Goal: Register for event/course

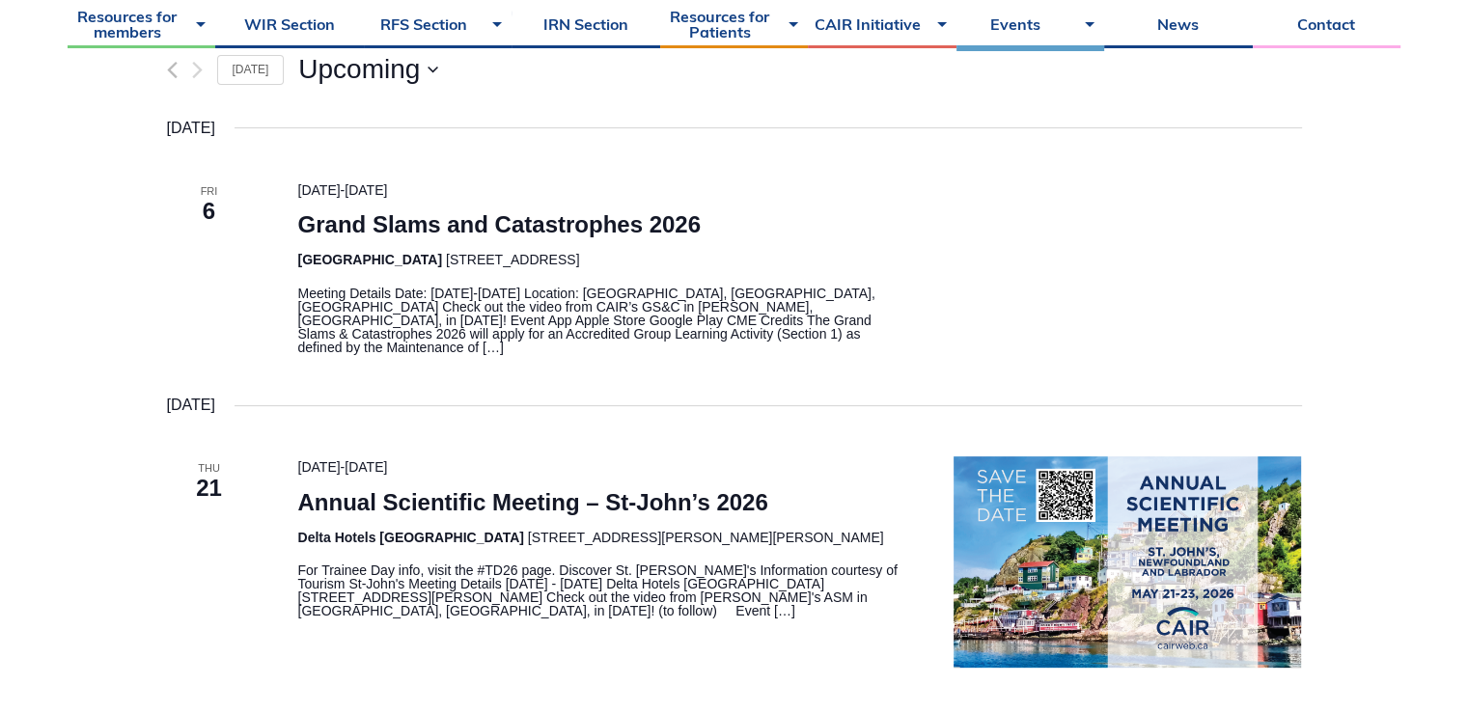
scroll to position [482, 0]
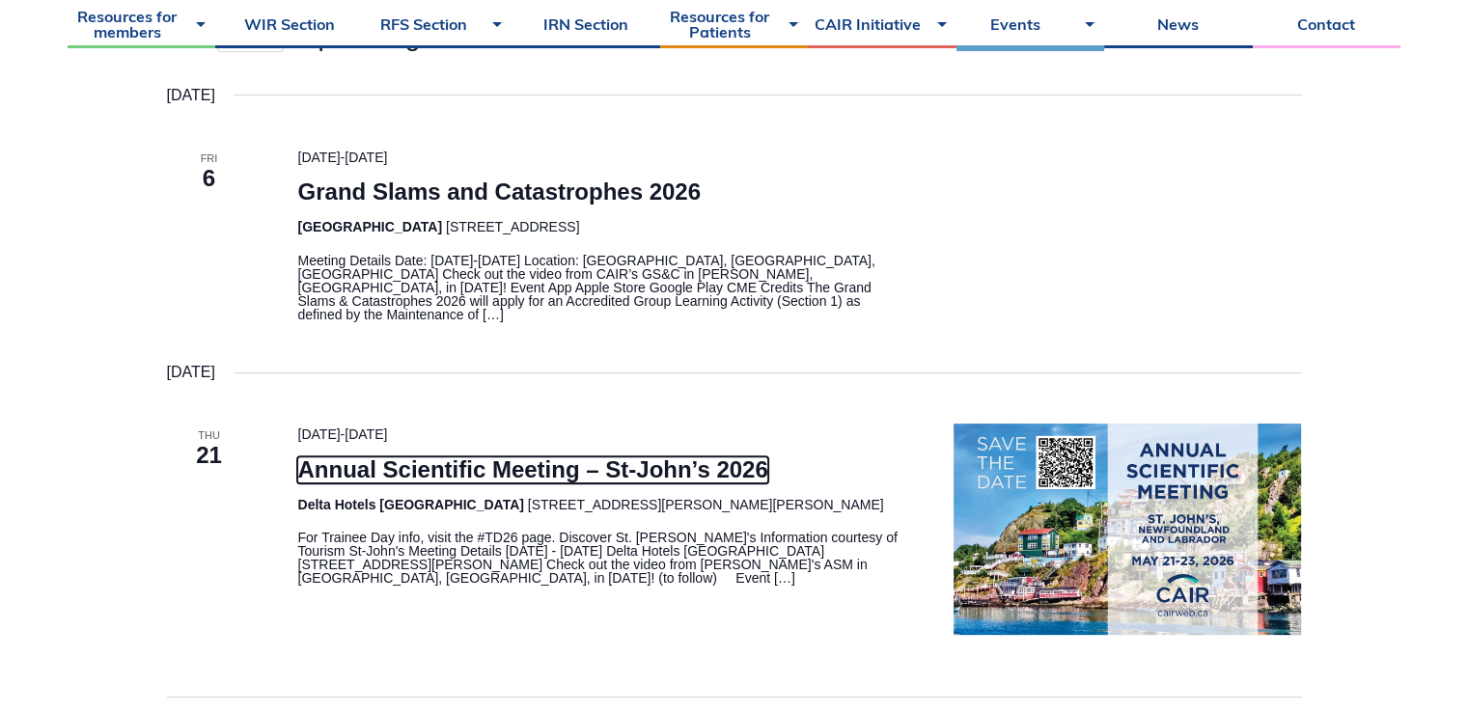
click at [643, 456] on link "Annual Scientific Meeting – St-John’s 2026" at bounding box center [532, 469] width 470 height 27
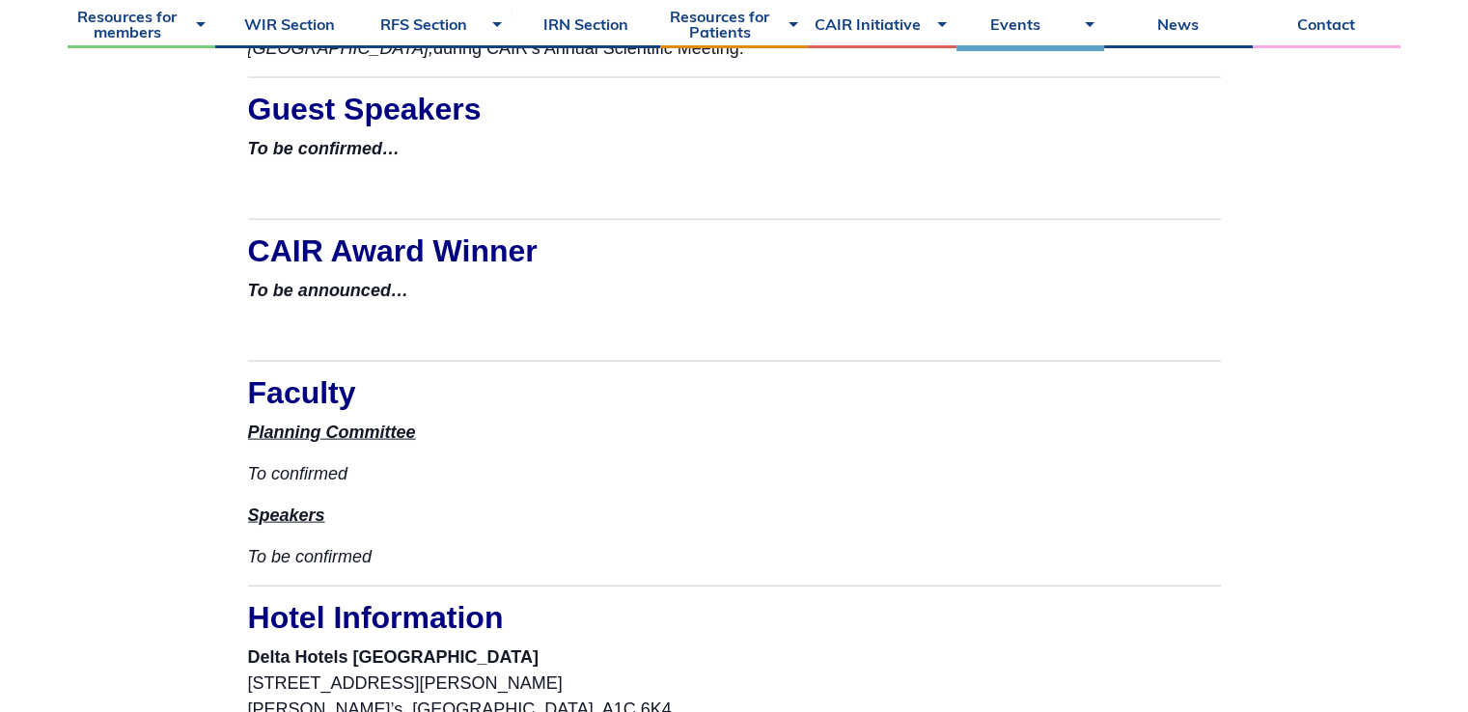
scroll to position [4053, 0]
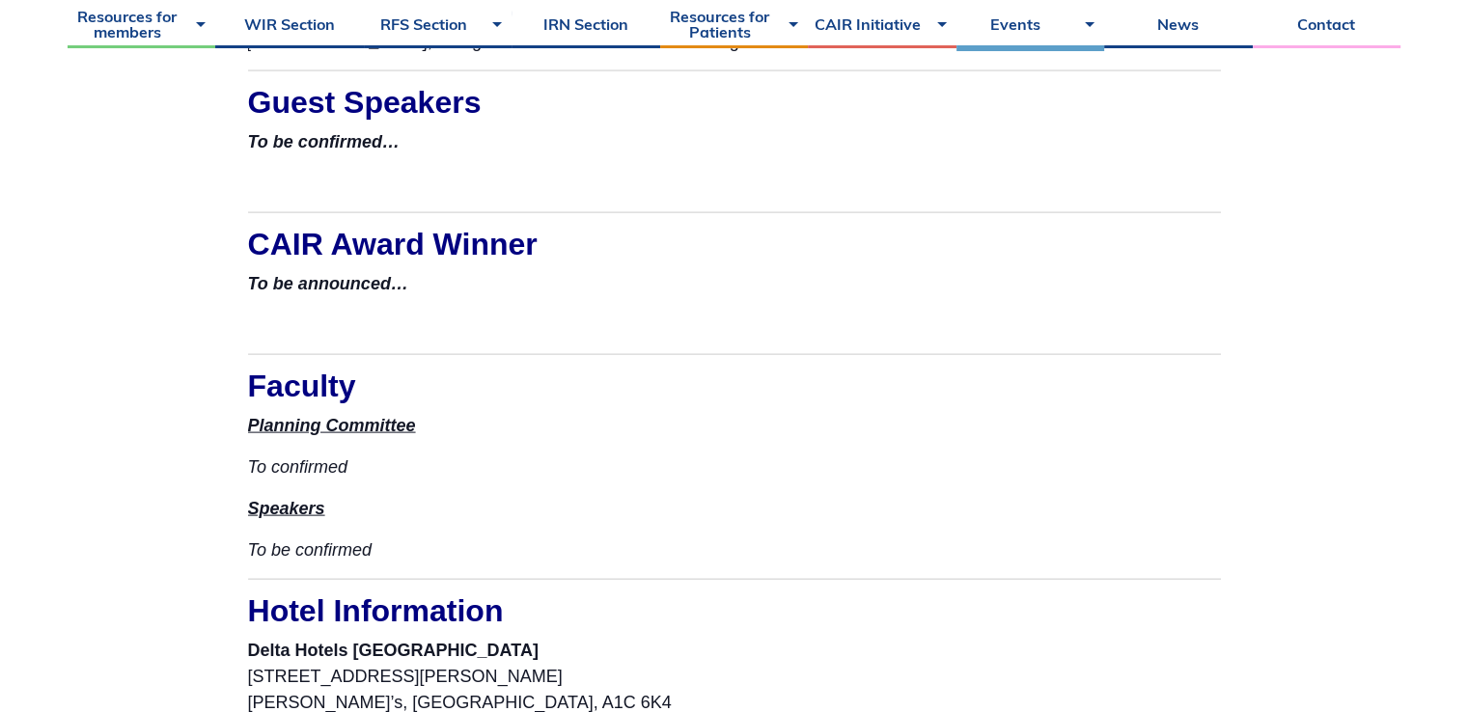
click at [299, 425] on strong "Planning Committee" at bounding box center [332, 425] width 168 height 19
click at [286, 424] on strong "Planning Committee" at bounding box center [332, 425] width 168 height 19
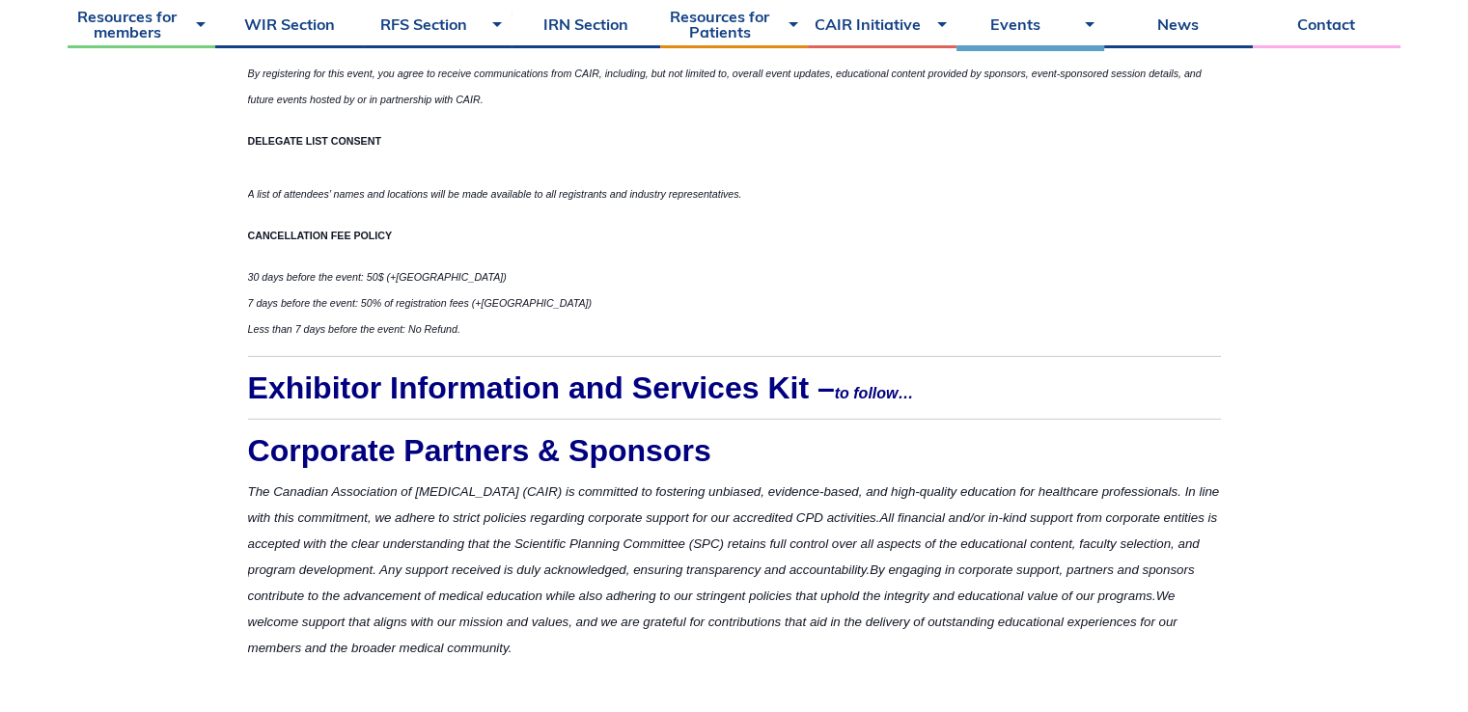
scroll to position [6079, 0]
